Goal: Task Accomplishment & Management: Manage account settings

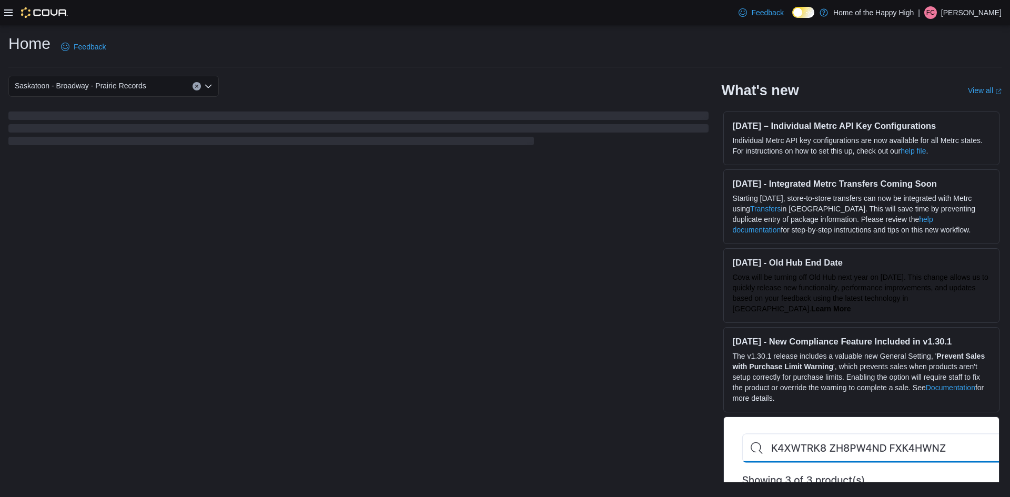
click at [985, 16] on p "[PERSON_NAME]" at bounding box center [971, 12] width 61 height 13
click at [949, 104] on button "Sign Out" at bounding box center [949, 103] width 97 height 17
